Goal: Navigation & Orientation: Find specific page/section

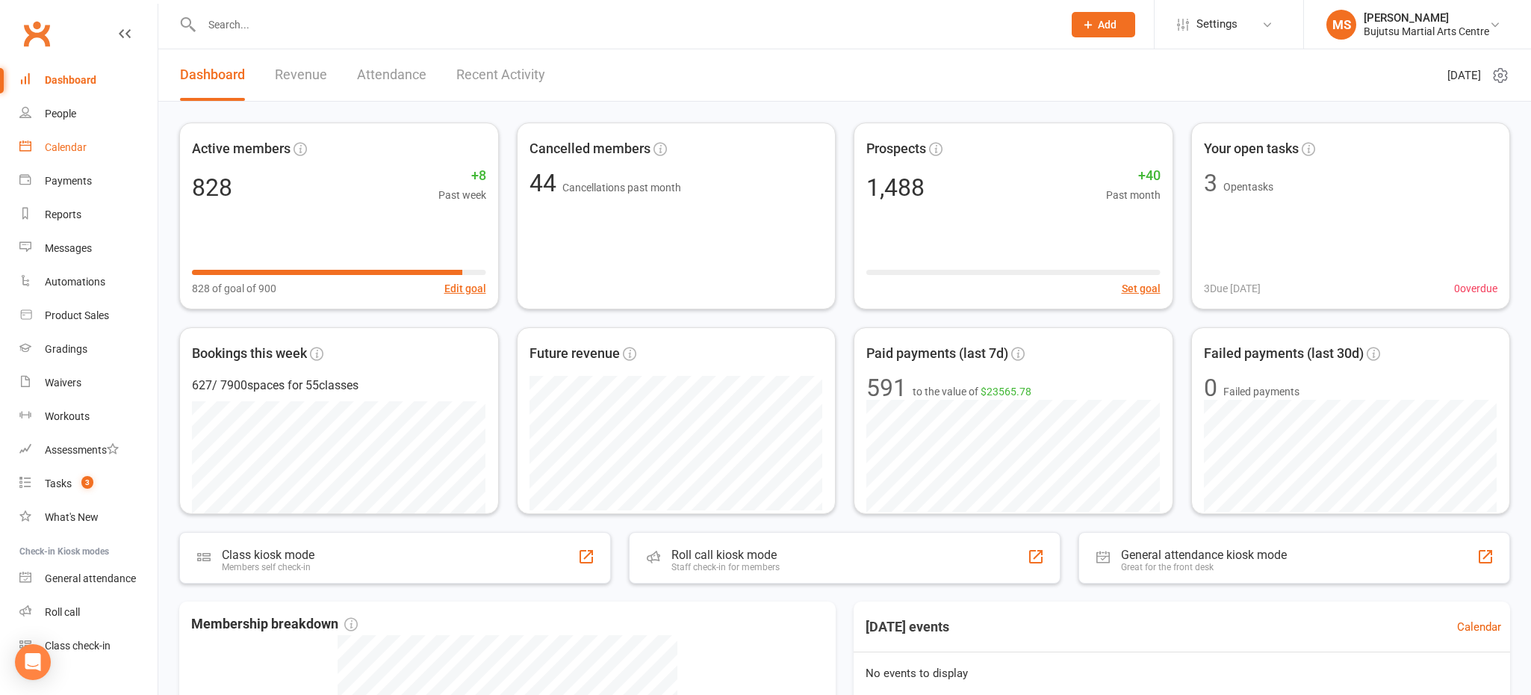
click at [71, 140] on link "Calendar" at bounding box center [88, 148] width 138 height 34
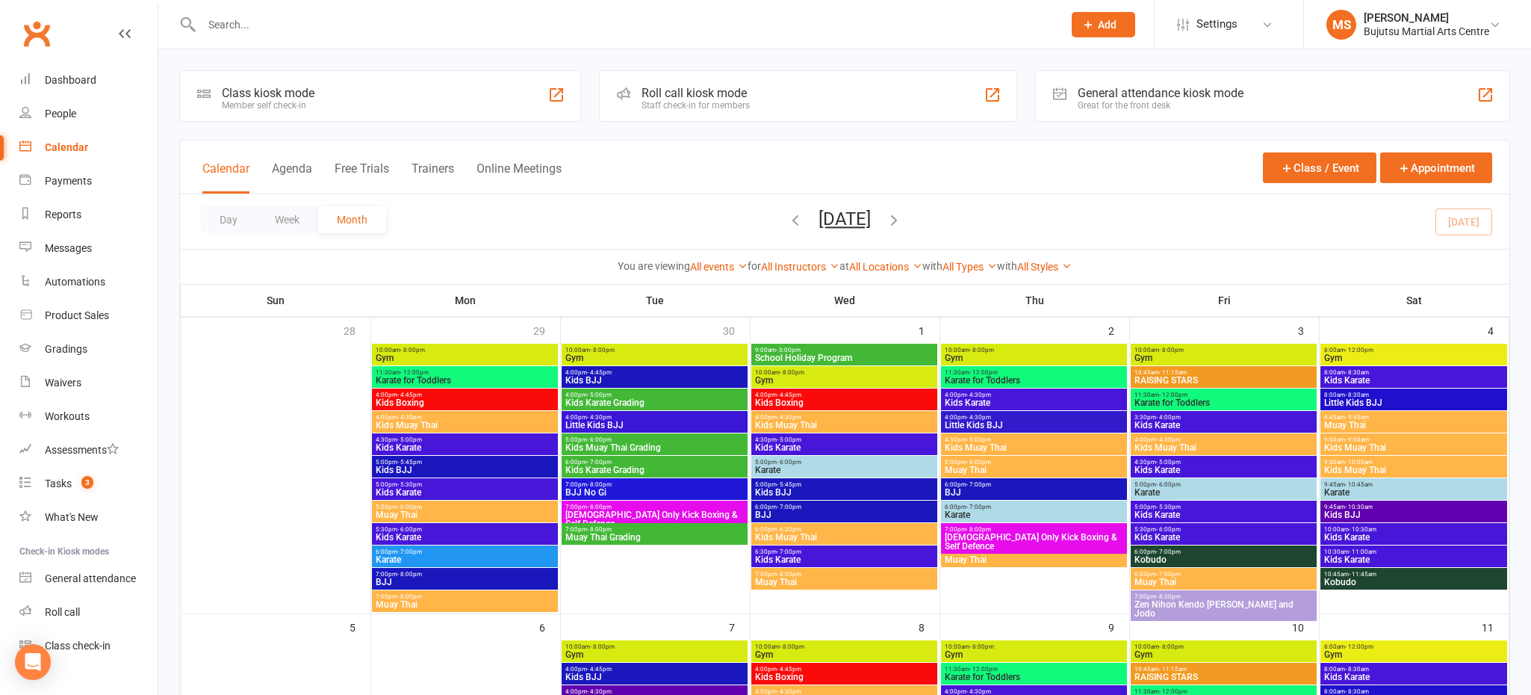
click at [902, 227] on button "button" at bounding box center [894, 221] width 16 height 26
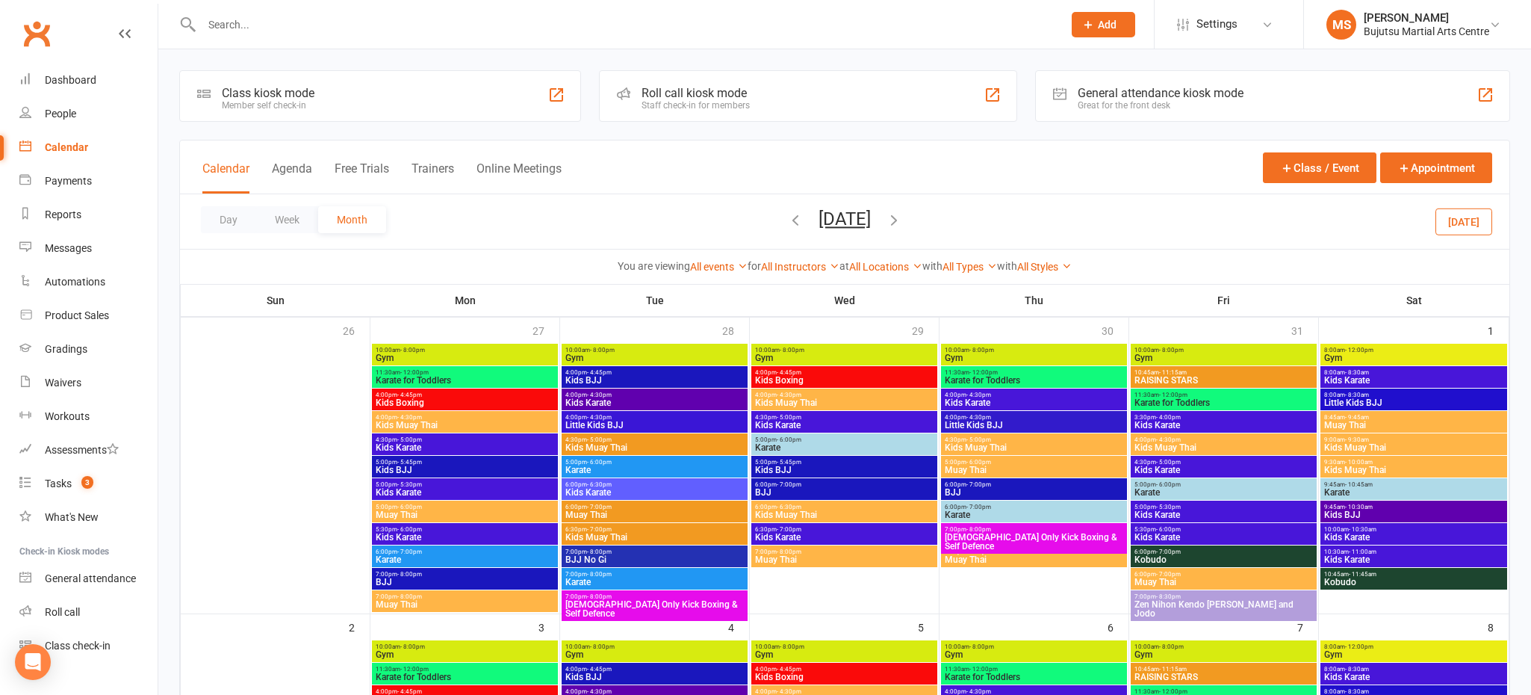
click at [902, 221] on icon "button" at bounding box center [894, 219] width 16 height 16
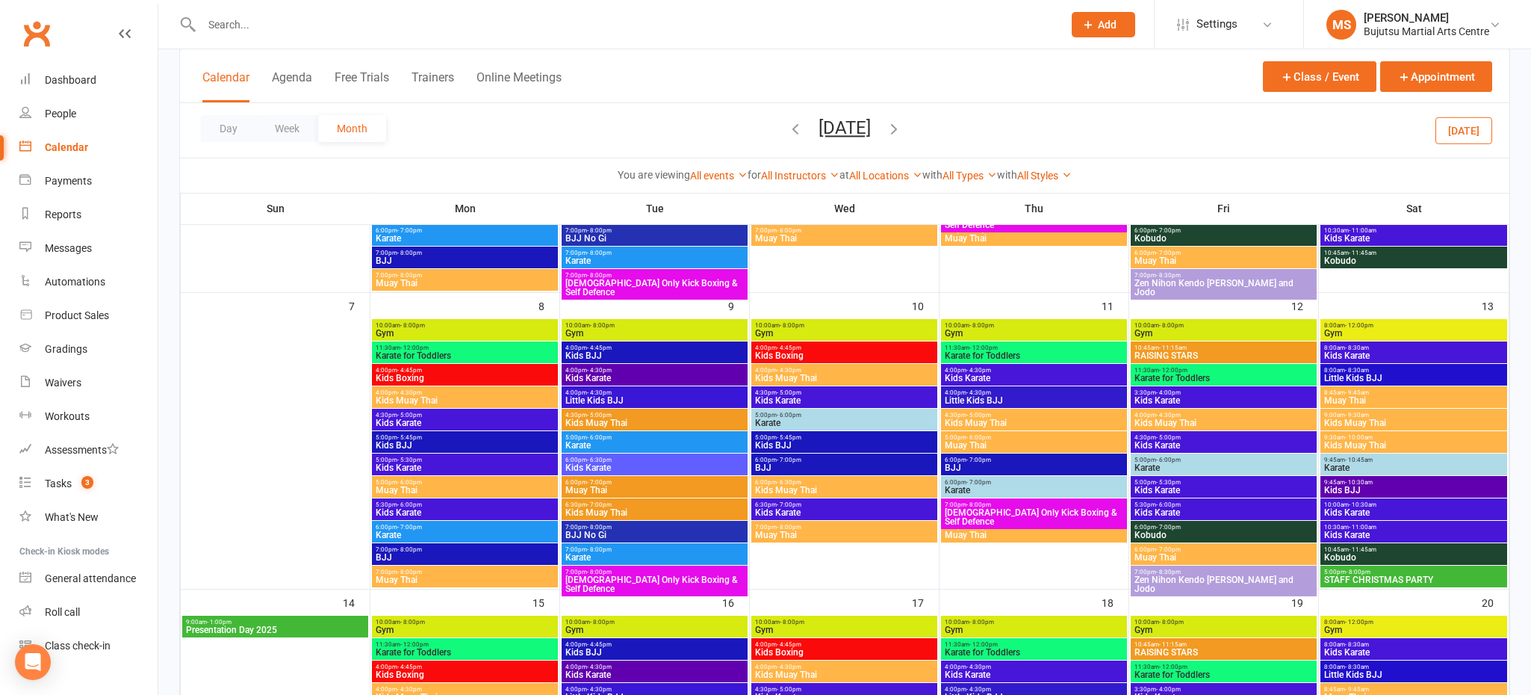
scroll to position [323, 0]
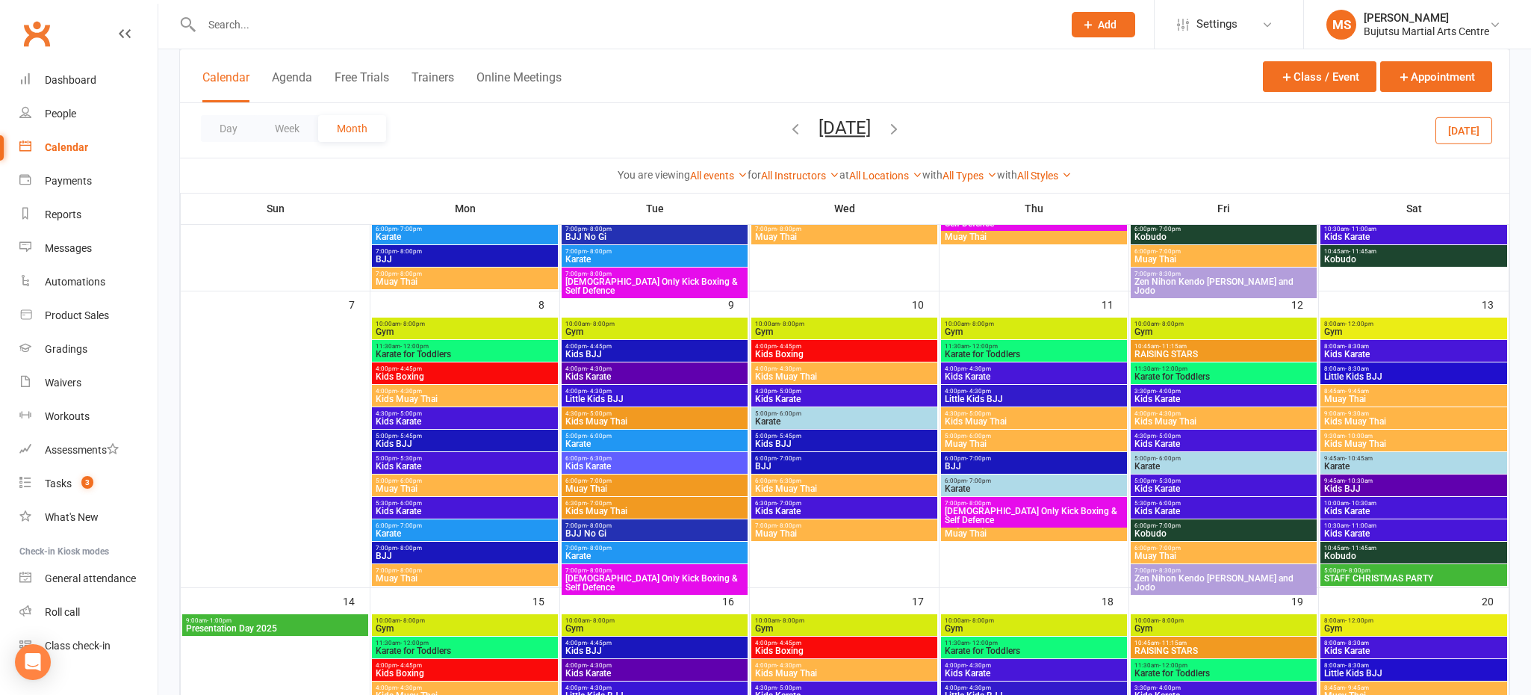
click at [1418, 565] on div "5:00pm - 8:00pm STAFF CHRISTMAS PARTY" at bounding box center [1413, 575] width 187 height 22
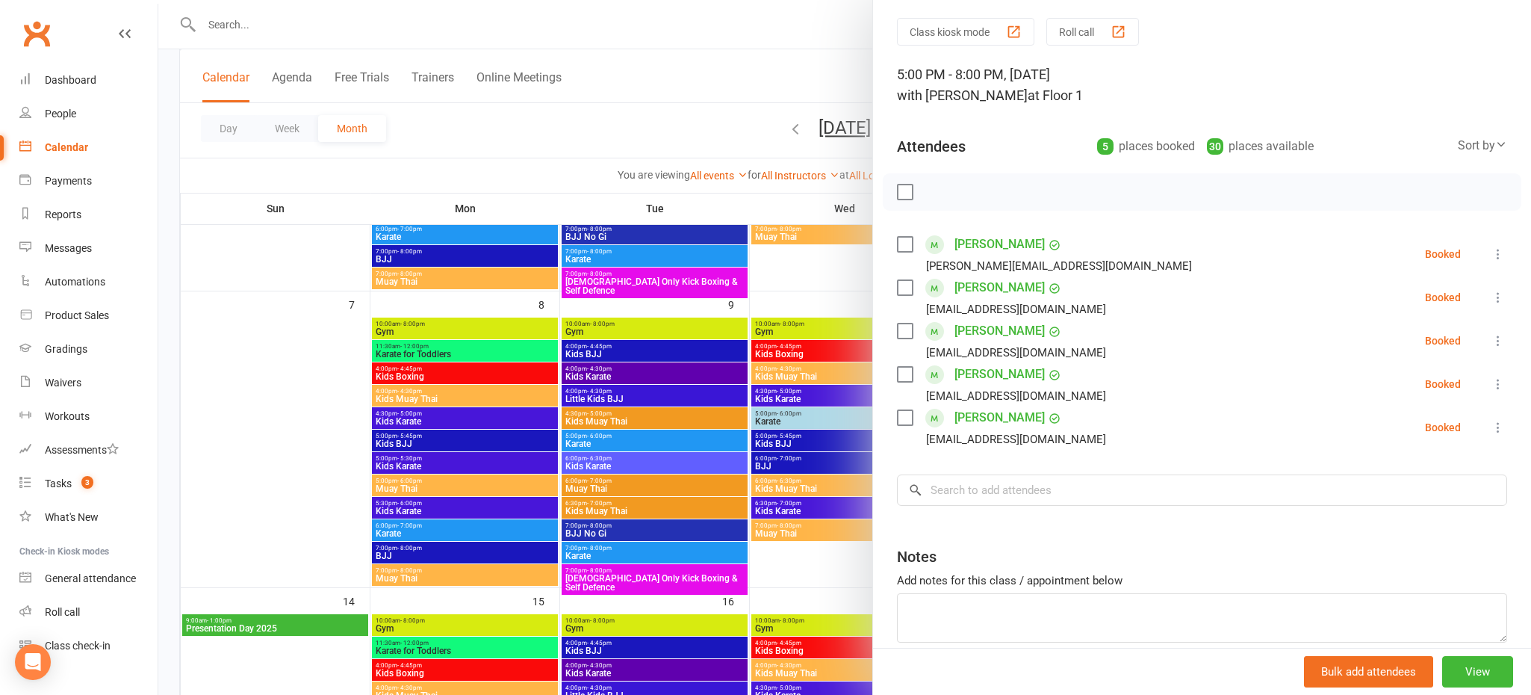
scroll to position [114, 0]
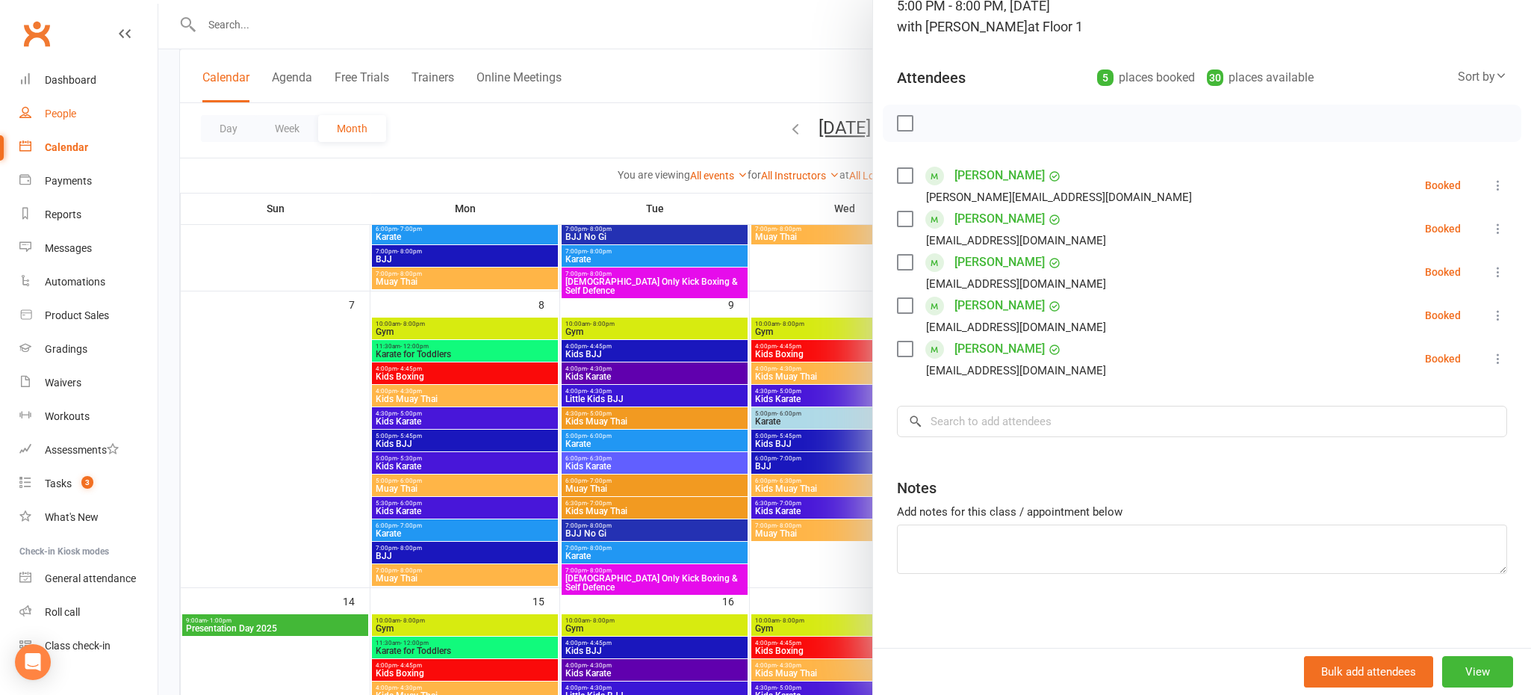
click at [63, 112] on div "People" at bounding box center [60, 114] width 31 height 12
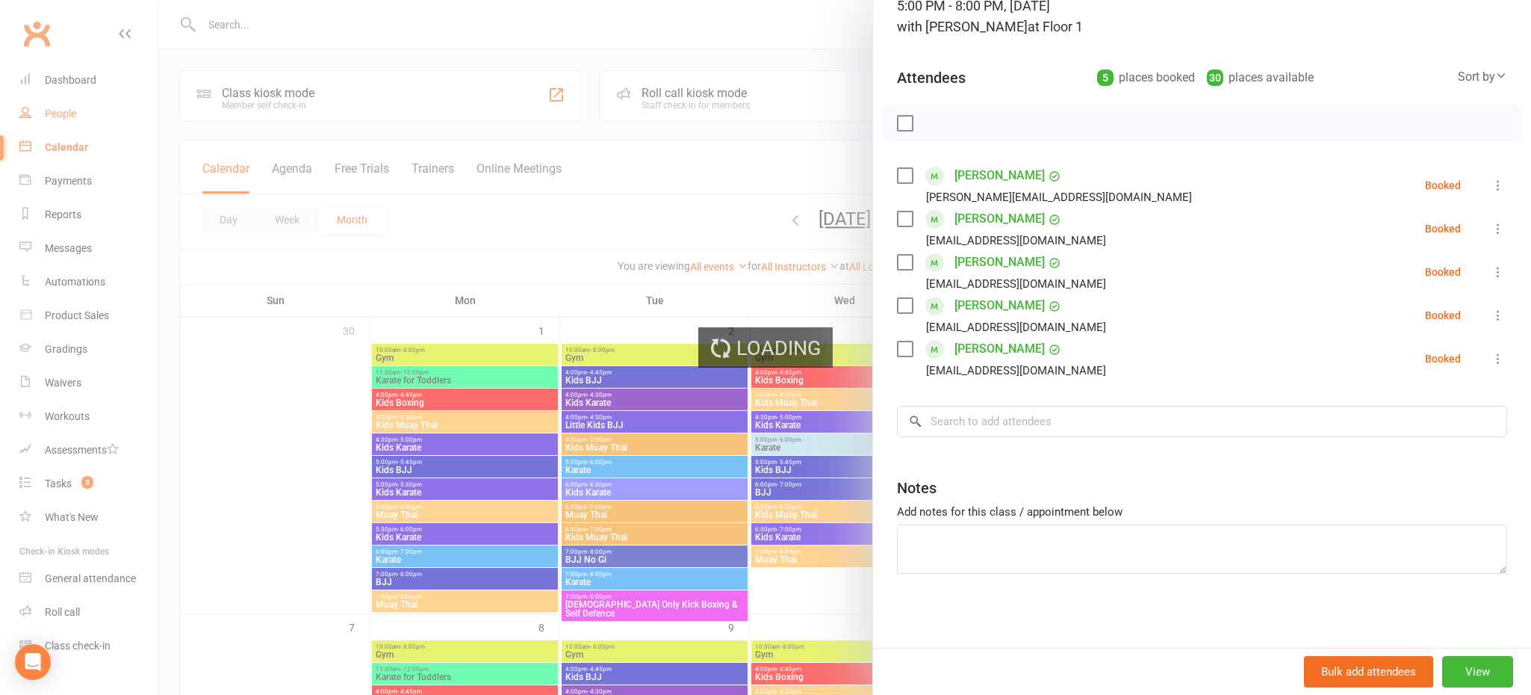
select select "100"
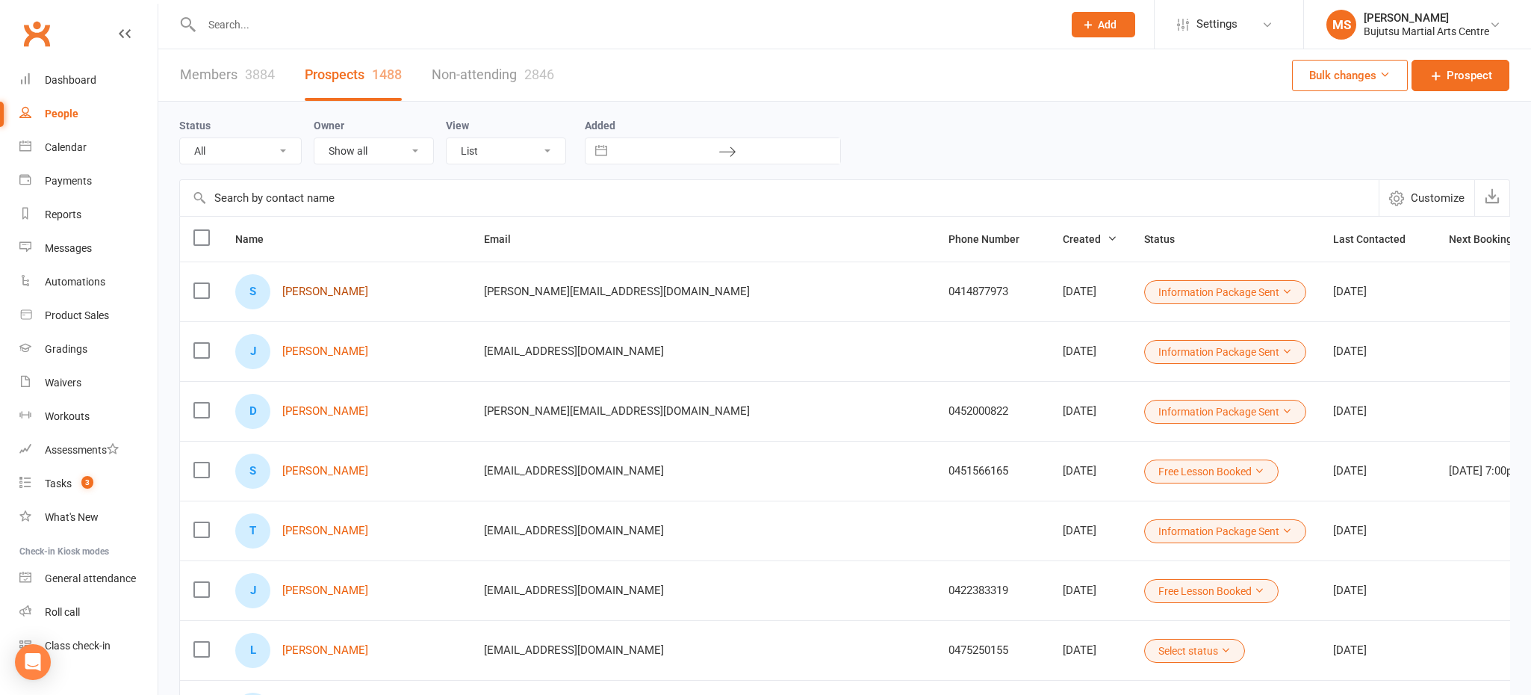
click at [361, 288] on link "[PERSON_NAME]" at bounding box center [325, 291] width 86 height 13
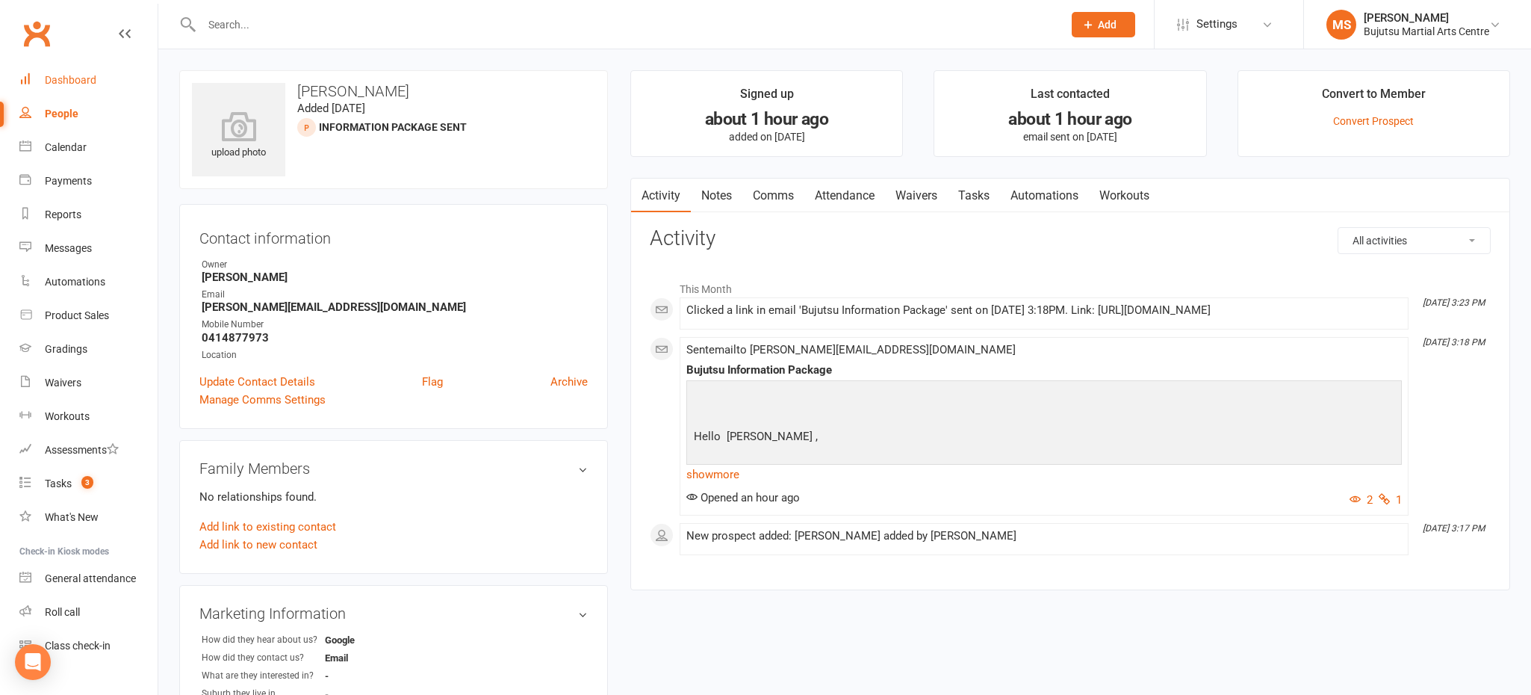
click at [74, 78] on div "Dashboard" at bounding box center [71, 80] width 52 height 12
